Goal: Information Seeking & Learning: Learn about a topic

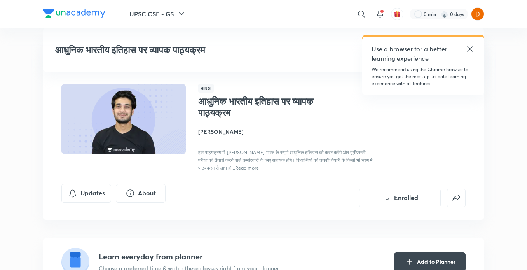
scroll to position [793, 0]
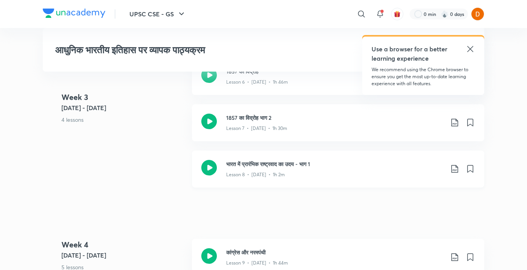
click at [214, 172] on icon at bounding box center [209, 168] width 16 height 16
